Goal: Navigation & Orientation: Find specific page/section

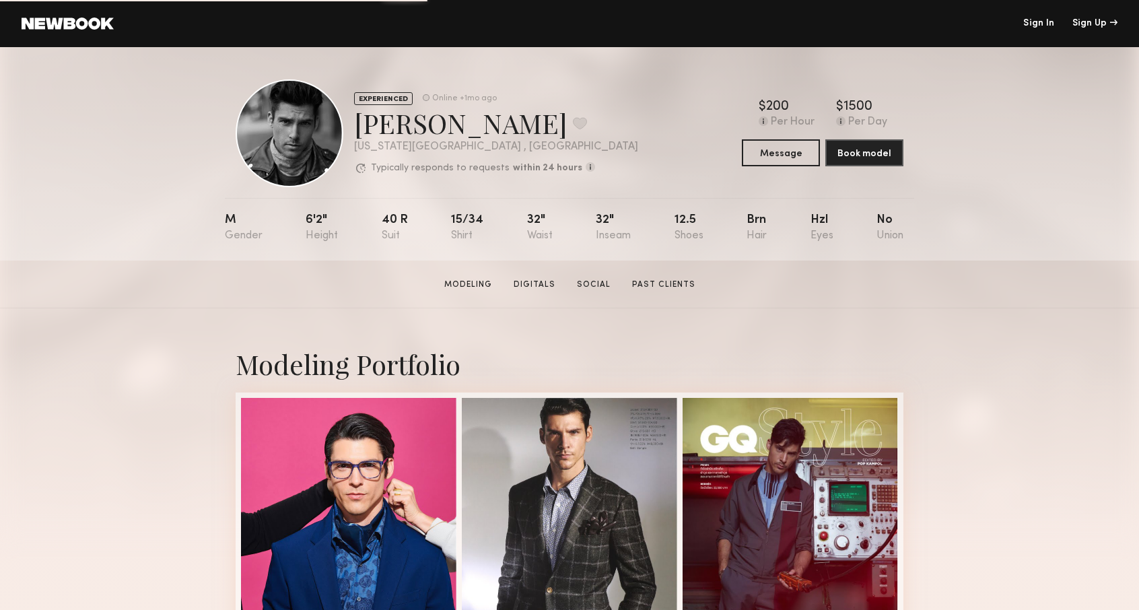
click at [1038, 28] on link "Sign In" at bounding box center [1038, 23] width 31 height 9
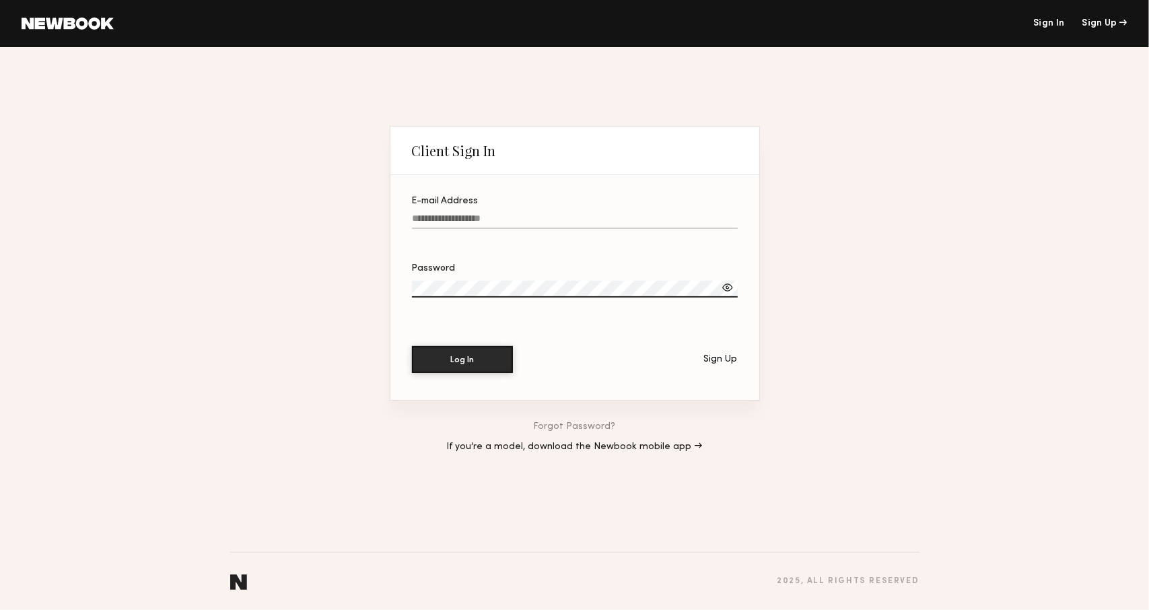
type input "**********"
click at [478, 360] on button "Log In" at bounding box center [462, 358] width 101 height 27
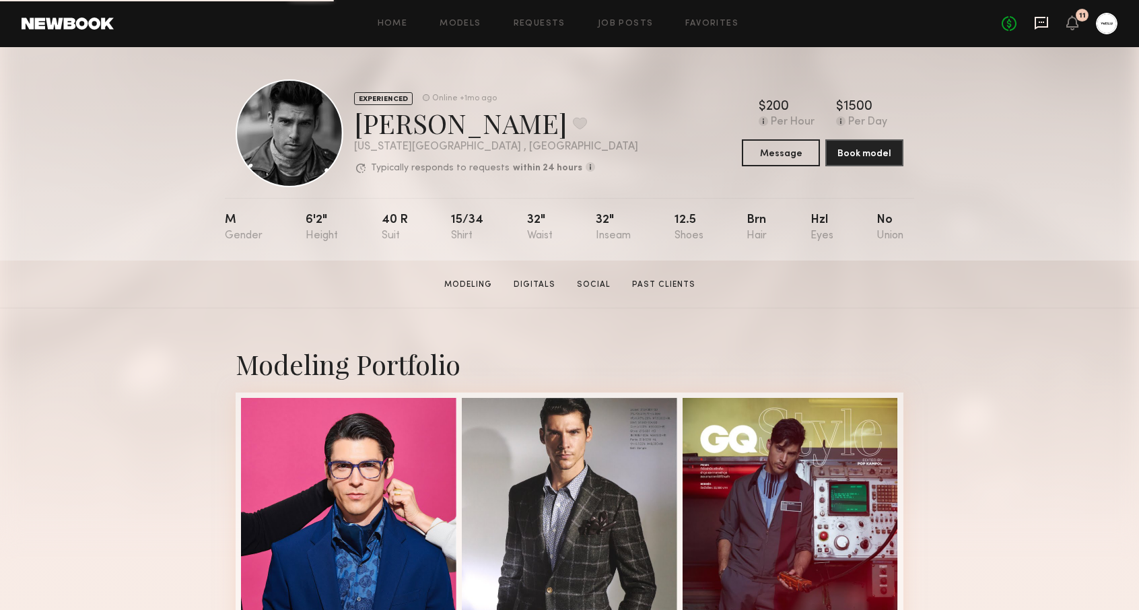
click at [1045, 17] on icon at bounding box center [1041, 23] width 13 height 13
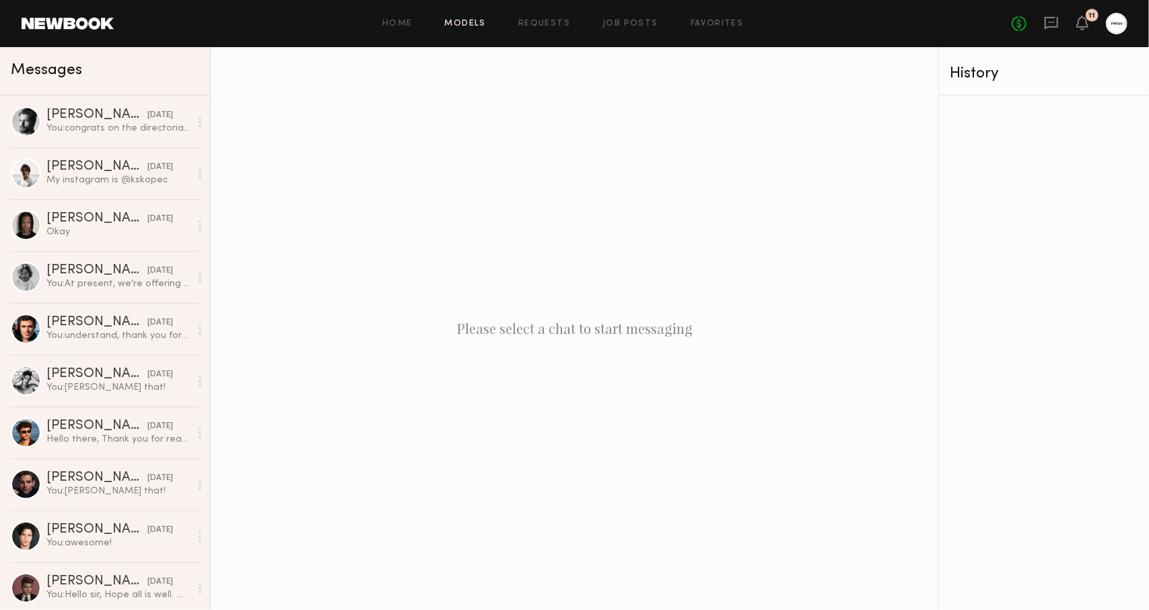
click at [477, 21] on link "Models" at bounding box center [465, 24] width 41 height 9
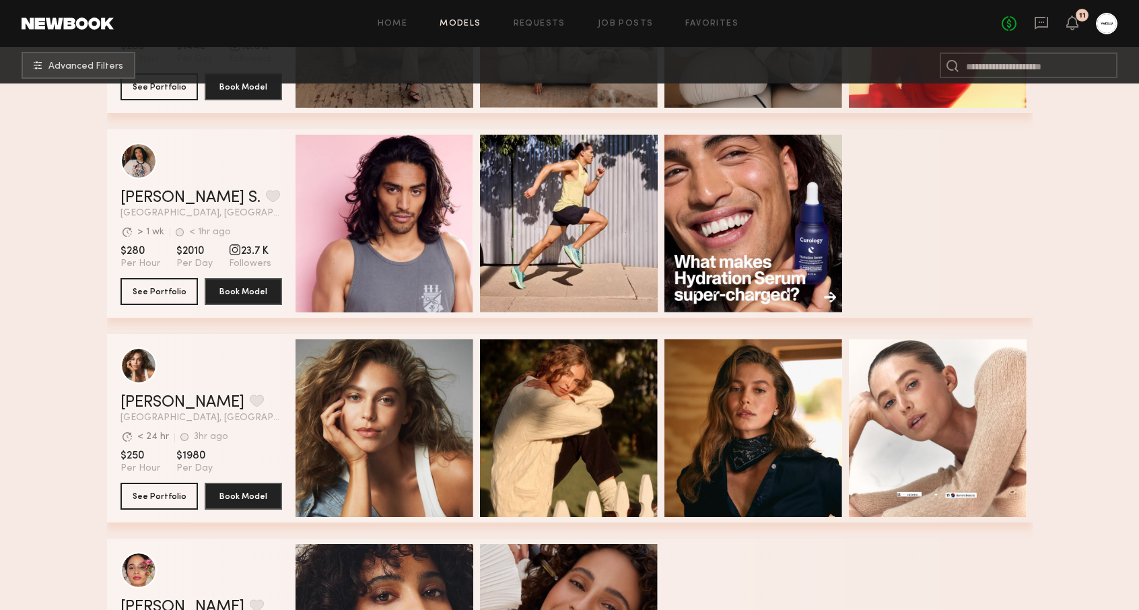
scroll to position [1246, 0]
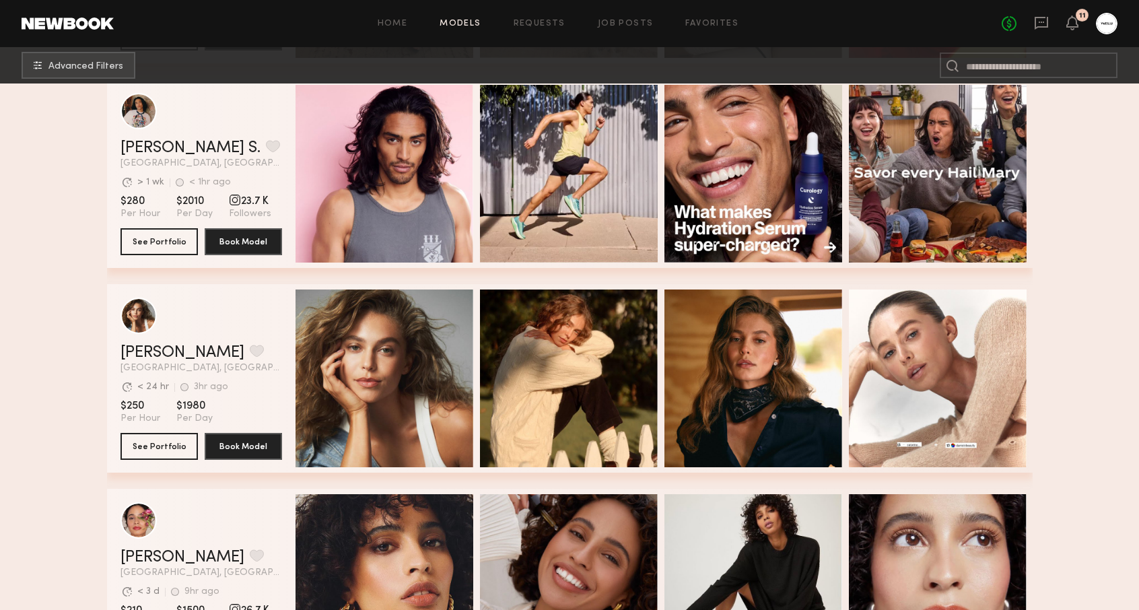
click at [491, 348] on div "Quick Preview" at bounding box center [569, 378] width 178 height 178
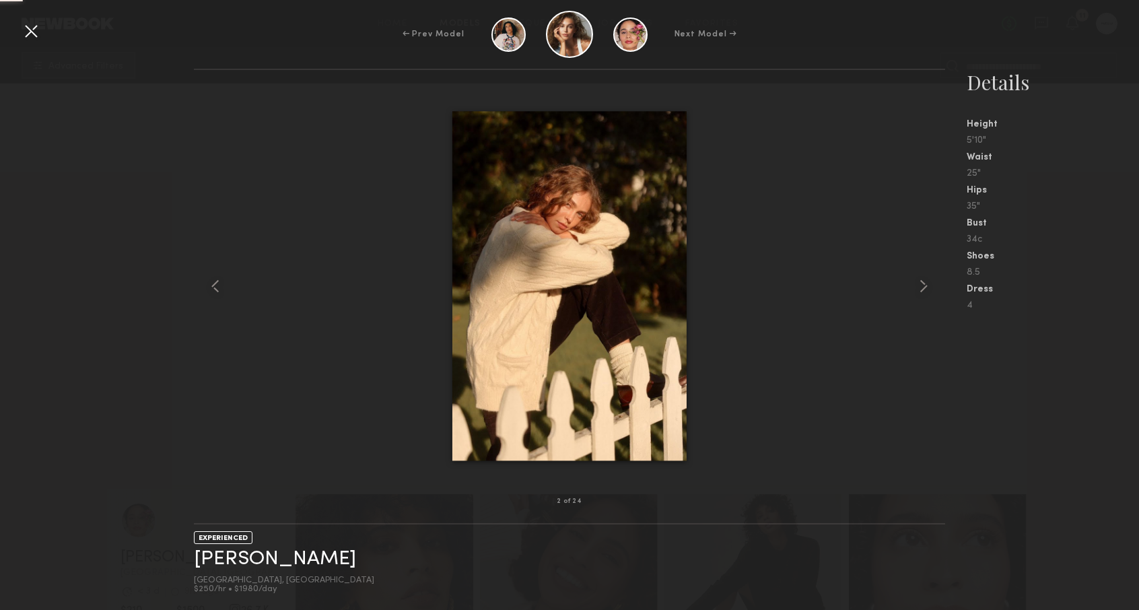
scroll to position [2001, 0]
click at [36, 25] on div at bounding box center [31, 31] width 22 height 22
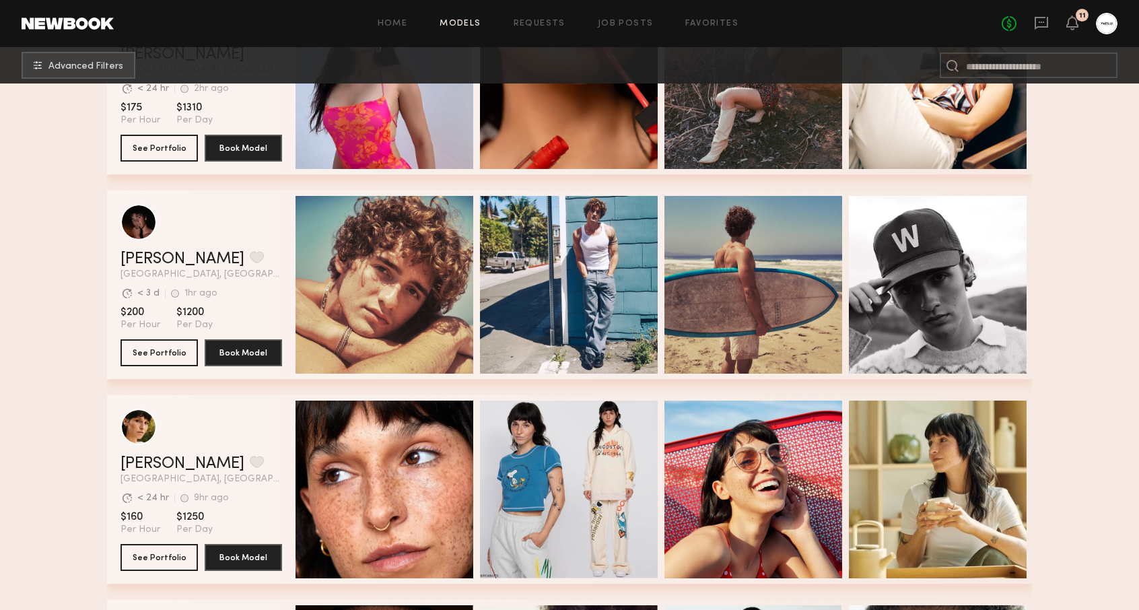
scroll to position [3801, 0]
